Goal: Use online tool/utility

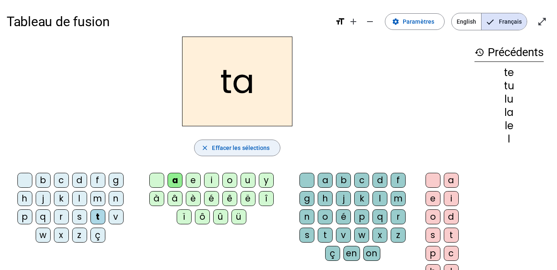
click at [269, 142] on span "button" at bounding box center [237, 148] width 85 height 20
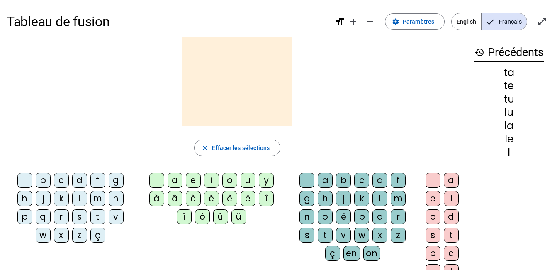
click at [478, 54] on mat-icon "history" at bounding box center [480, 52] width 10 height 10
click at [78, 197] on div "l" at bounding box center [79, 198] width 15 height 15
click at [178, 178] on div "a" at bounding box center [175, 180] width 15 height 15
click at [190, 179] on div "e" at bounding box center [193, 180] width 15 height 15
click at [208, 176] on div "i" at bounding box center [211, 180] width 15 height 15
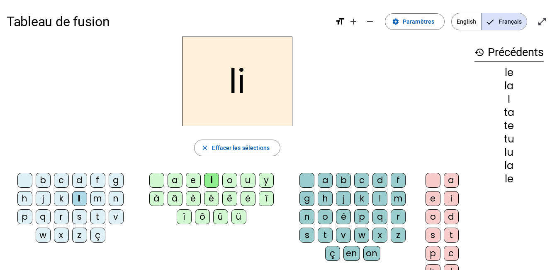
click at [246, 180] on div "u" at bounding box center [248, 180] width 15 height 15
click at [100, 216] on div "t" at bounding box center [97, 216] width 15 height 15
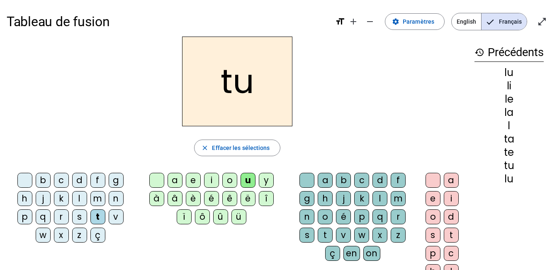
click at [196, 177] on div "e" at bounding box center [193, 180] width 15 height 15
click at [177, 182] on div "a" at bounding box center [175, 180] width 15 height 15
